Goal: Transaction & Acquisition: Purchase product/service

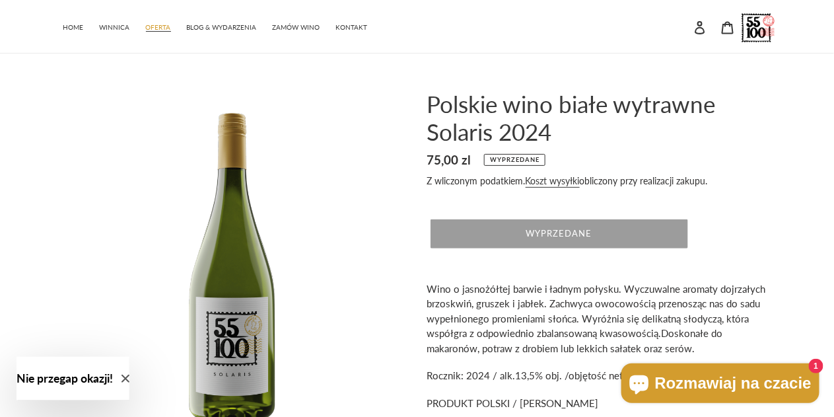
click at [150, 24] on span "OFERTA" at bounding box center [158, 27] width 25 height 9
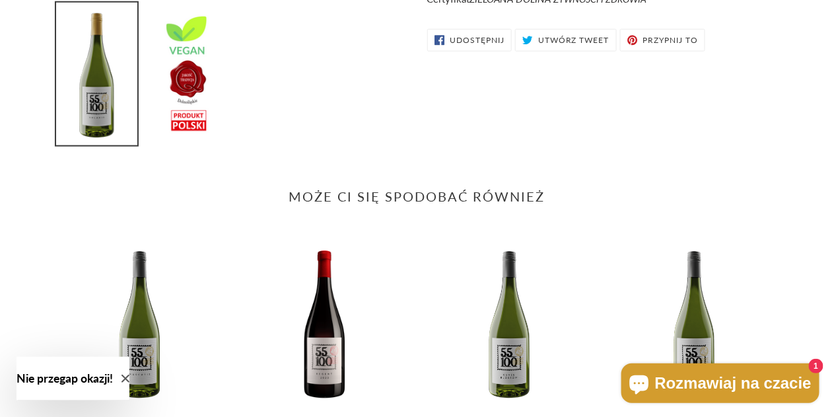
scroll to position [565, 0]
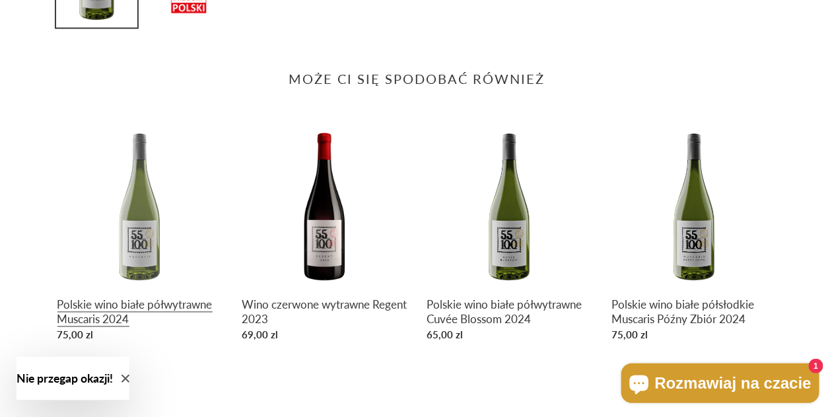
click at [149, 224] on link "Polskie wino białe półwytrawne Muscaris 2024" at bounding box center [139, 235] width 165 height 225
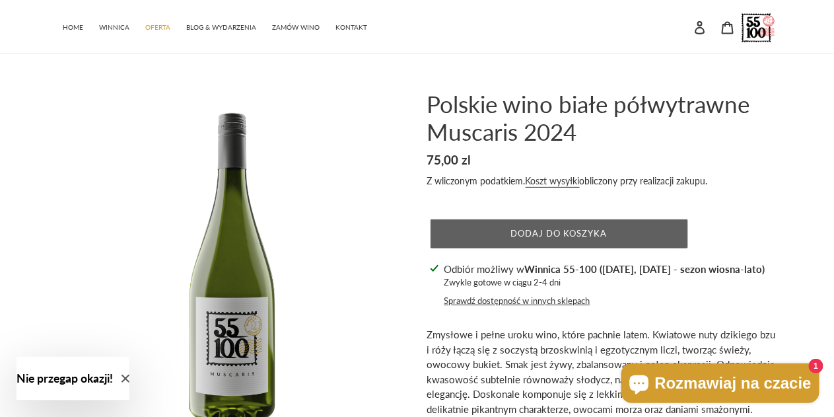
click at [553, 235] on span "Dodaj do koszyka" at bounding box center [558, 233] width 97 height 11
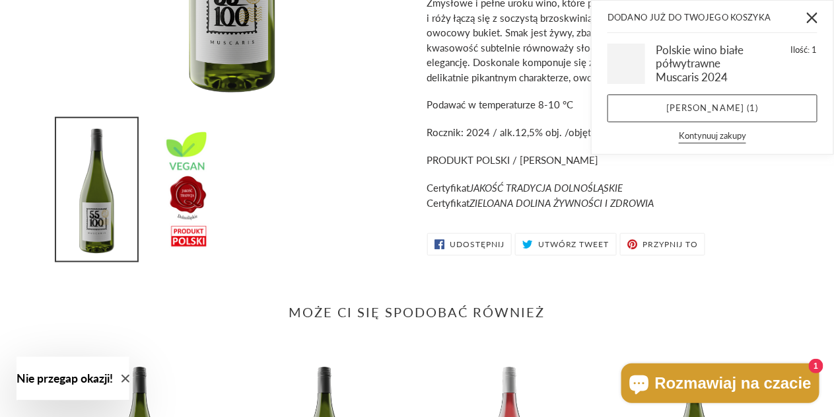
scroll to position [234, 0]
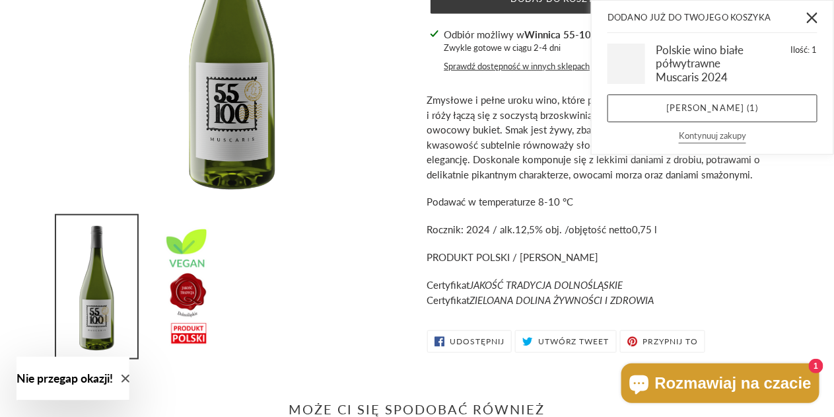
click at [703, 137] on button "Kontynuuj zakupy" at bounding box center [712, 136] width 67 height 15
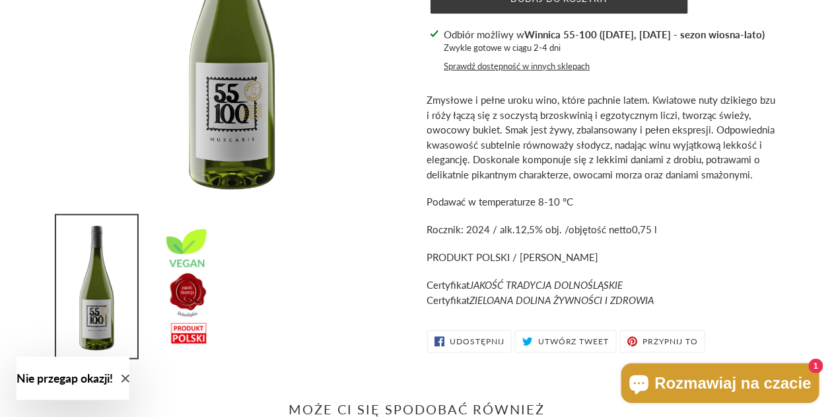
scroll to position [0, 0]
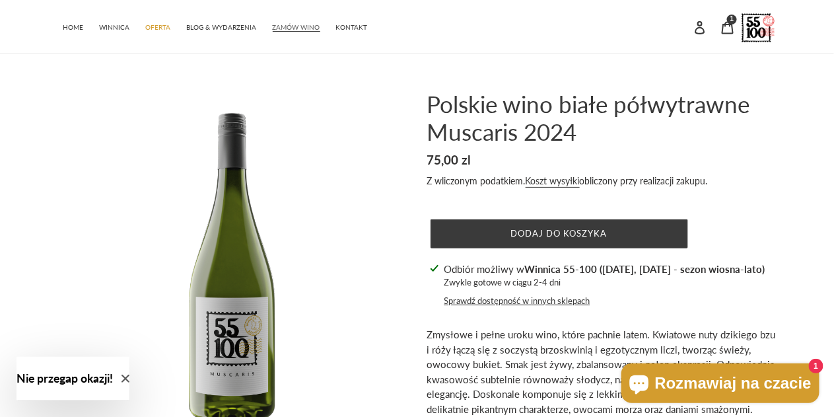
click at [304, 30] on span "ZAMÓW WINO" at bounding box center [297, 27] width 48 height 9
